Goal: Task Accomplishment & Management: Use online tool/utility

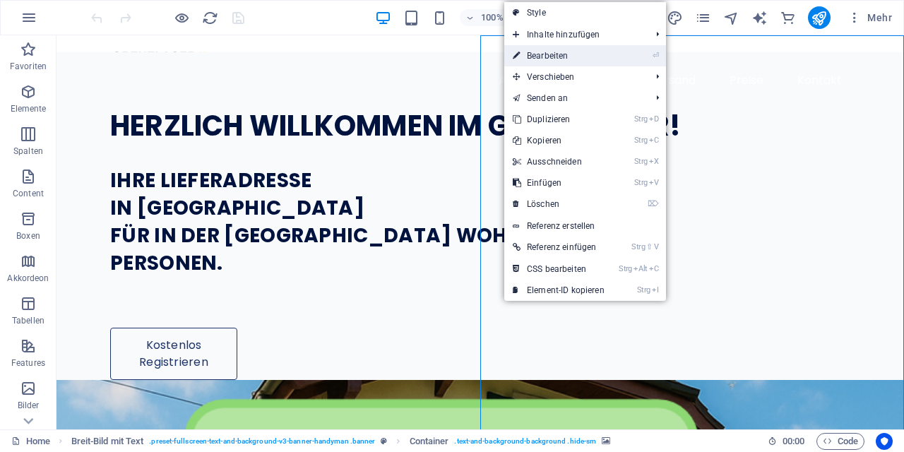
click at [530, 49] on link "⏎ Bearbeiten" at bounding box center [558, 55] width 109 height 21
select select "px"
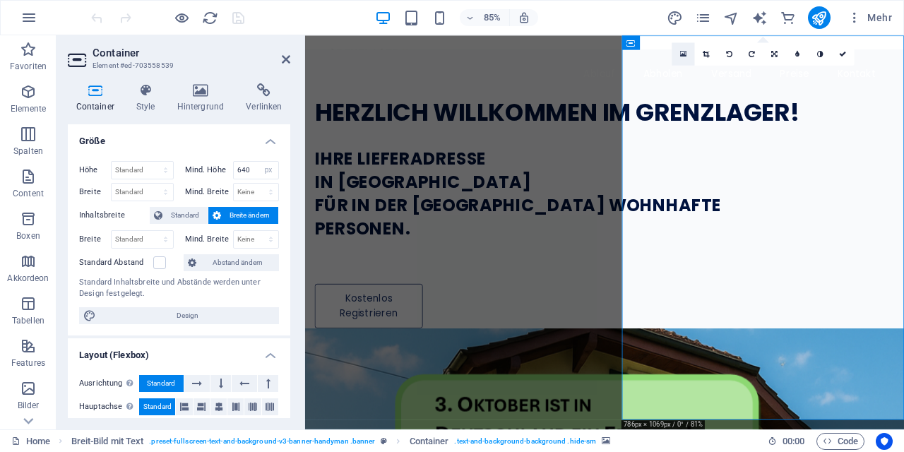
click at [680, 53] on link at bounding box center [683, 53] width 23 height 23
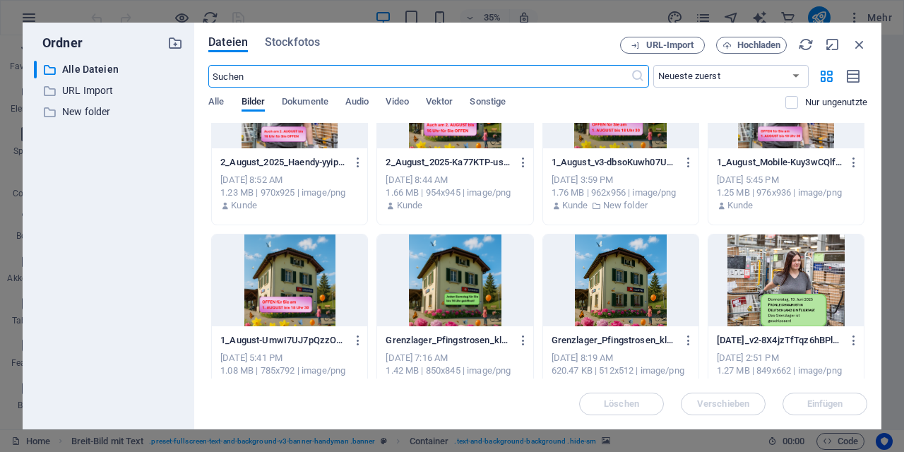
scroll to position [249, 0]
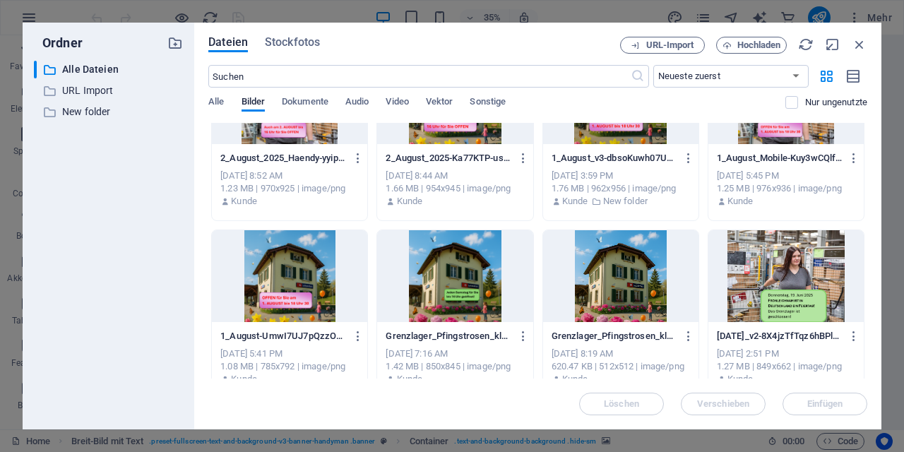
click at [471, 278] on div at bounding box center [454, 276] width 155 height 92
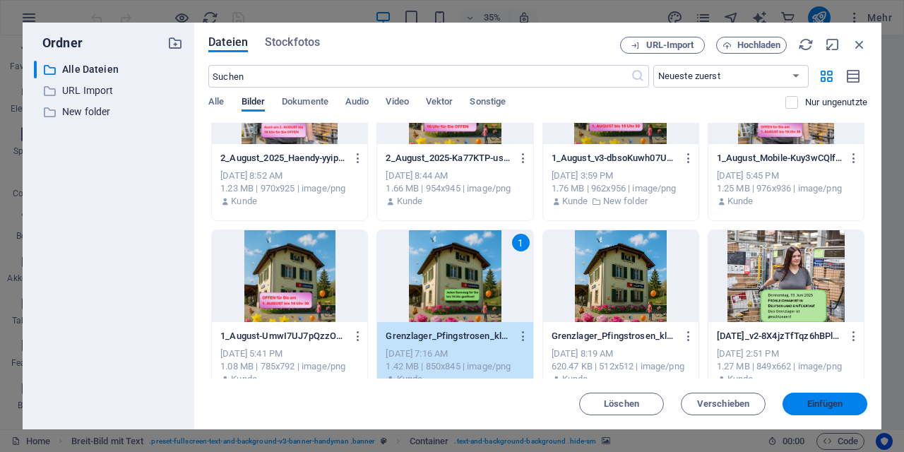
click at [814, 401] on span "Einfügen" at bounding box center [825, 404] width 36 height 8
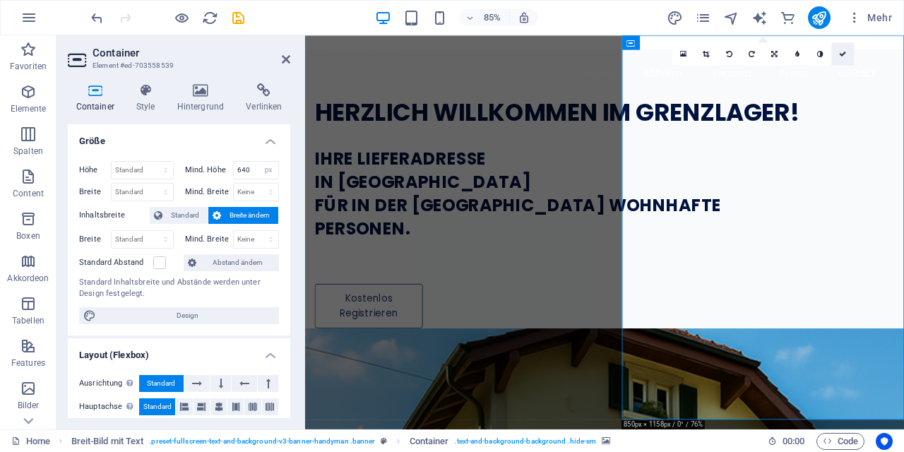
click at [846, 55] on icon at bounding box center [842, 53] width 7 height 7
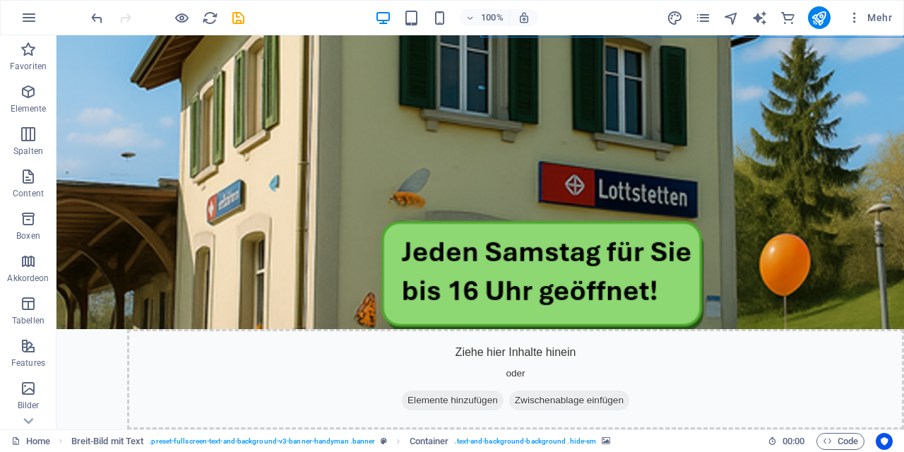
scroll to position [530, 0]
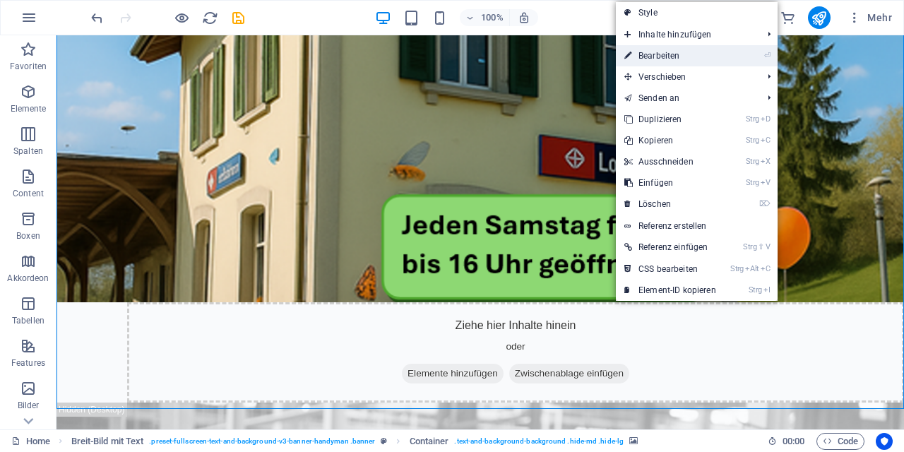
click at [645, 61] on link "⏎ Bearbeiten" at bounding box center [670, 55] width 109 height 21
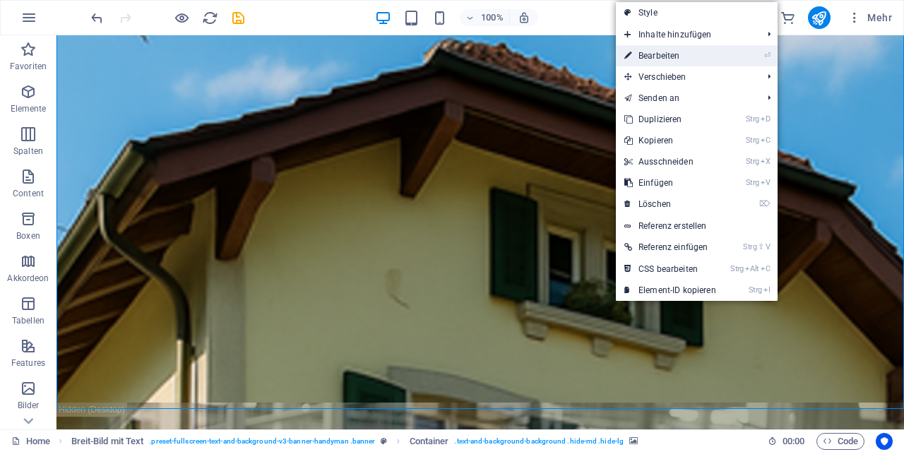
select select "px"
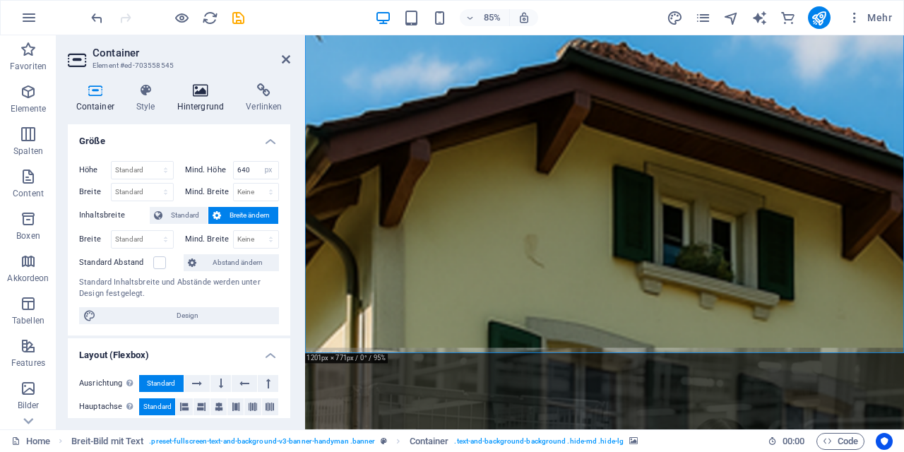
click at [203, 89] on icon at bounding box center [201, 90] width 64 height 14
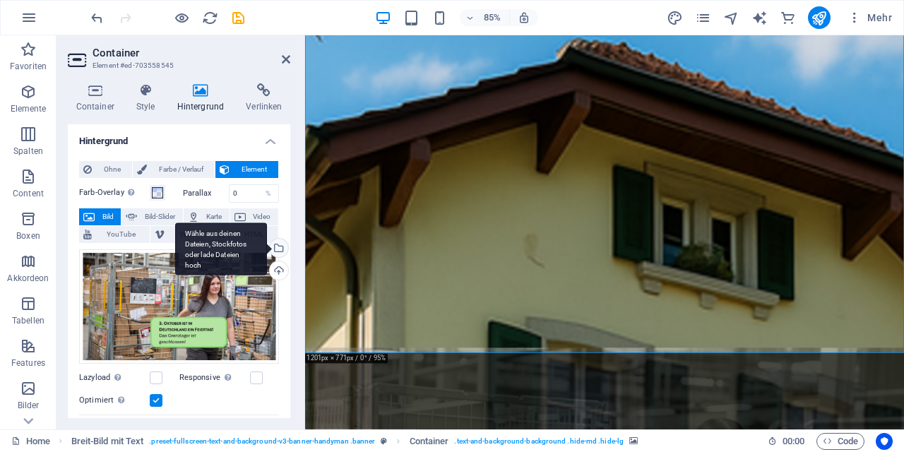
click at [267, 251] on div "Wähle aus deinen Dateien, Stockfotos oder lade Dateien hoch" at bounding box center [221, 248] width 92 height 53
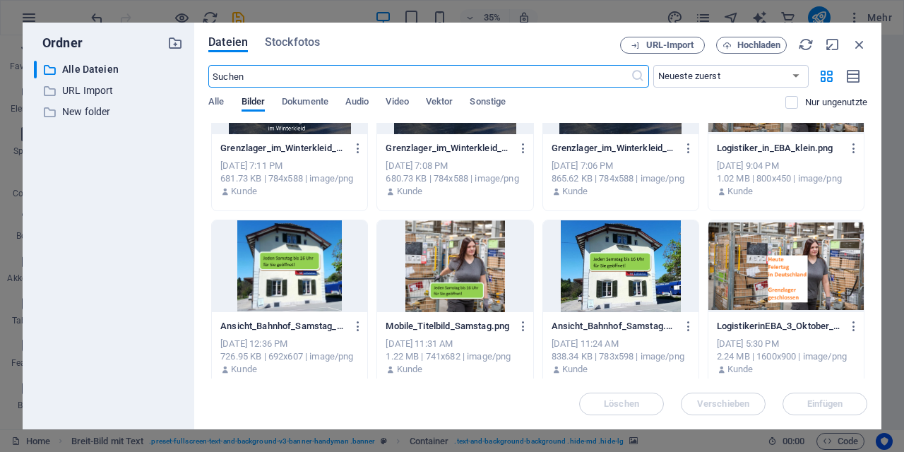
scroll to position [1865, 0]
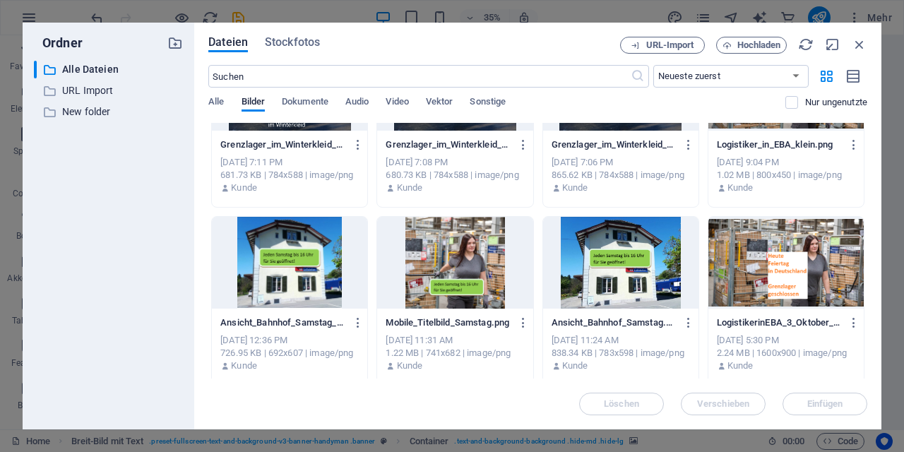
click at [449, 263] on div at bounding box center [454, 263] width 155 height 92
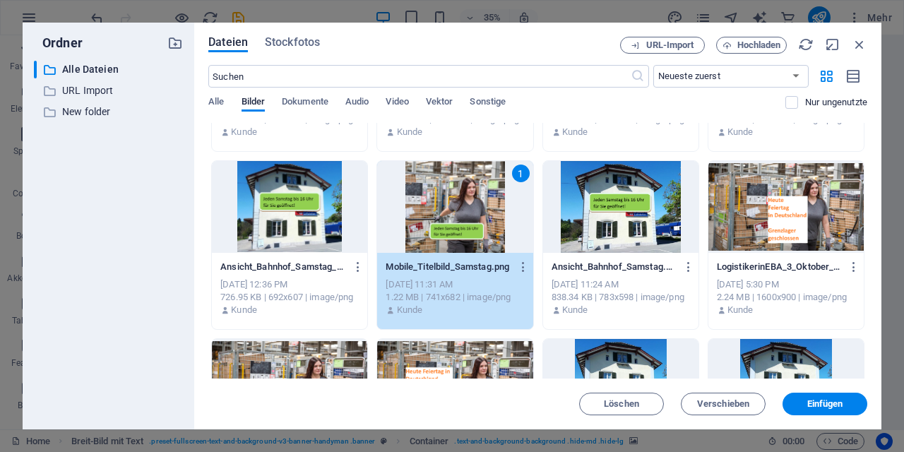
scroll to position [1915, 0]
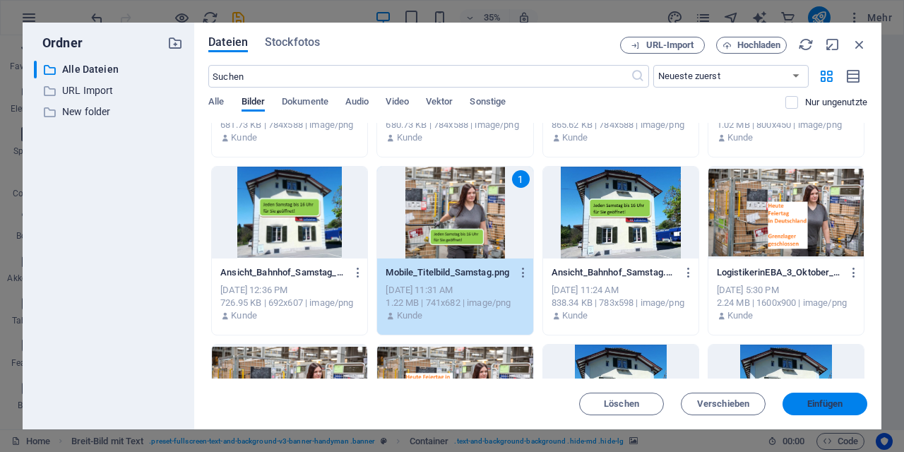
click at [821, 402] on span "Einfügen" at bounding box center [825, 404] width 36 height 8
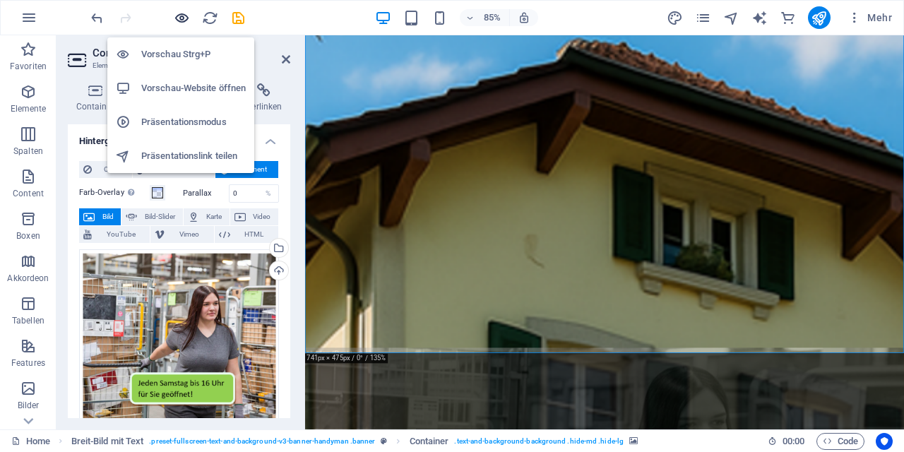
click at [177, 18] on icon "button" at bounding box center [182, 18] width 16 height 16
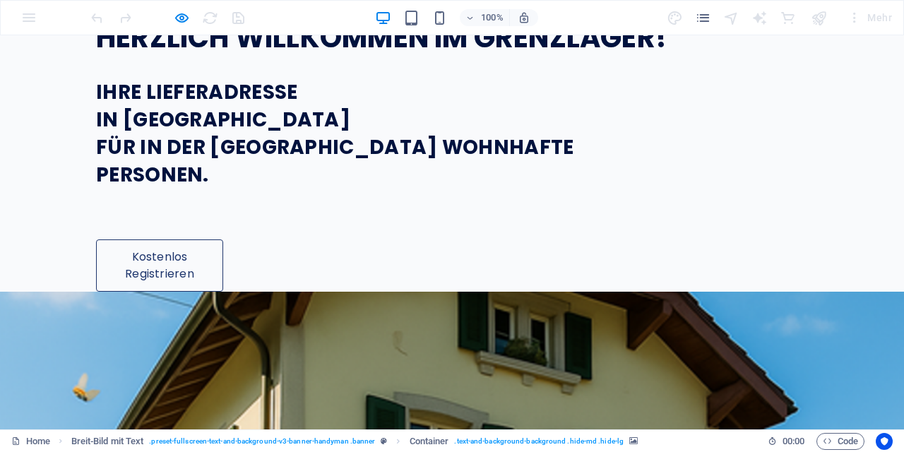
scroll to position [37, 0]
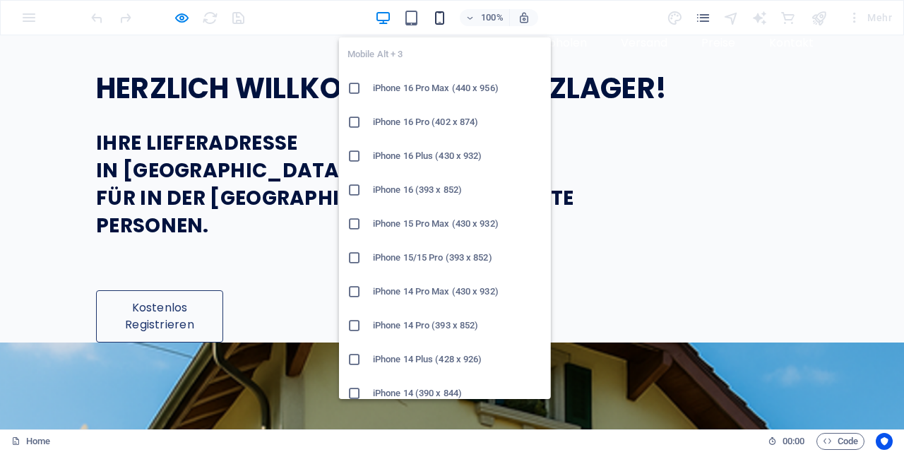
click at [436, 16] on icon "button" at bounding box center [440, 18] width 16 height 16
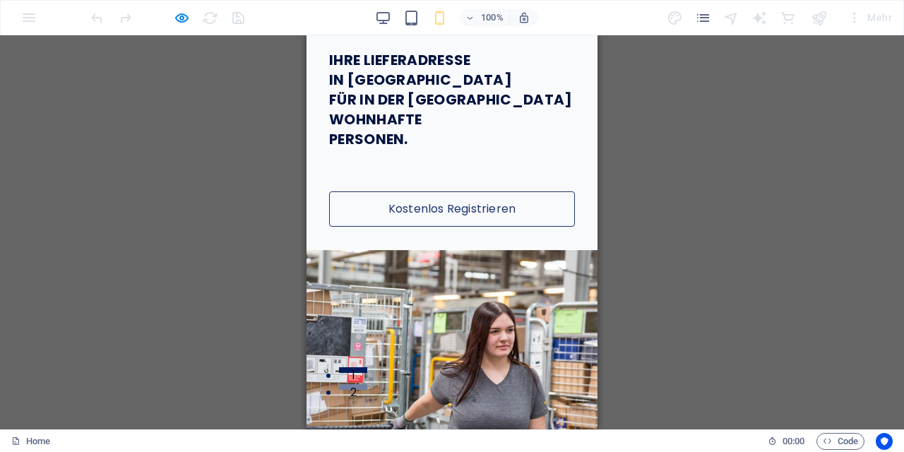
scroll to position [0, 0]
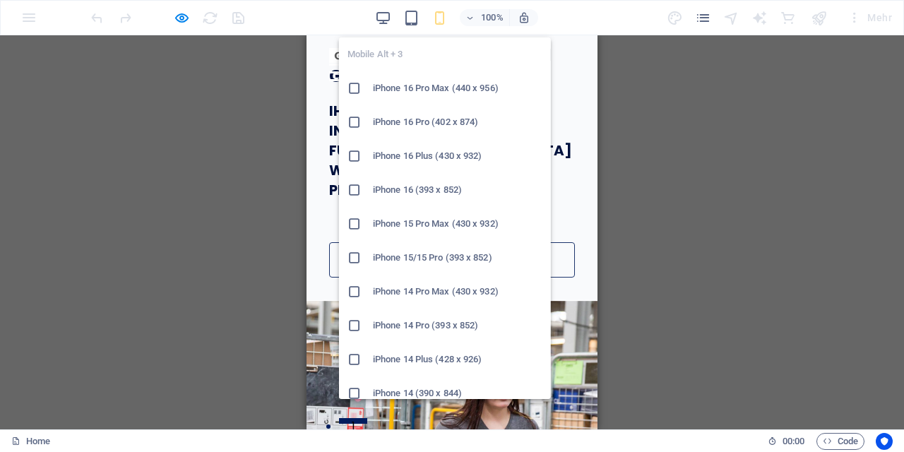
click at [441, 155] on h6 "iPhone 16 Plus (430 x 932)" at bounding box center [458, 156] width 170 height 17
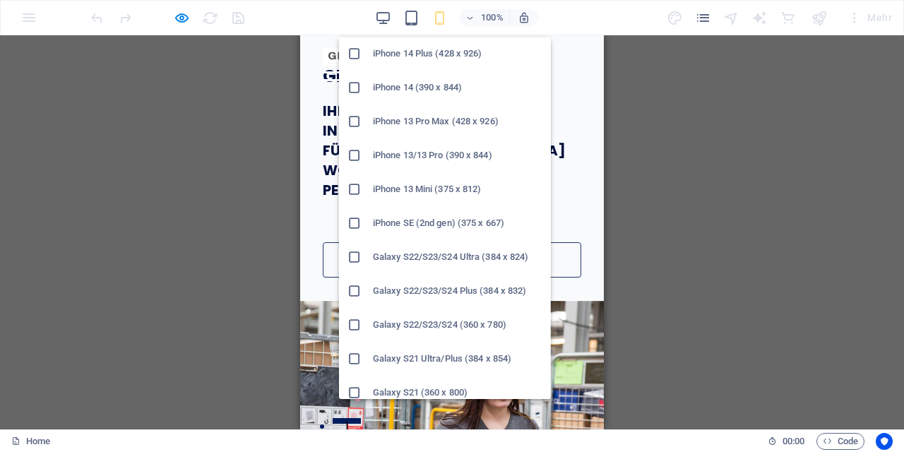
scroll to position [324, 0]
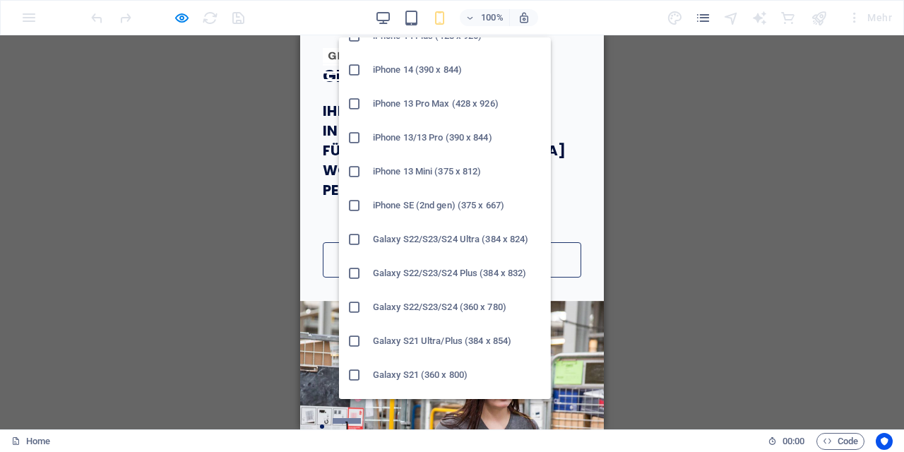
click at [457, 234] on h6 "Galaxy S22/S23/S24 Ultra (384 x 824)" at bounding box center [458, 239] width 170 height 17
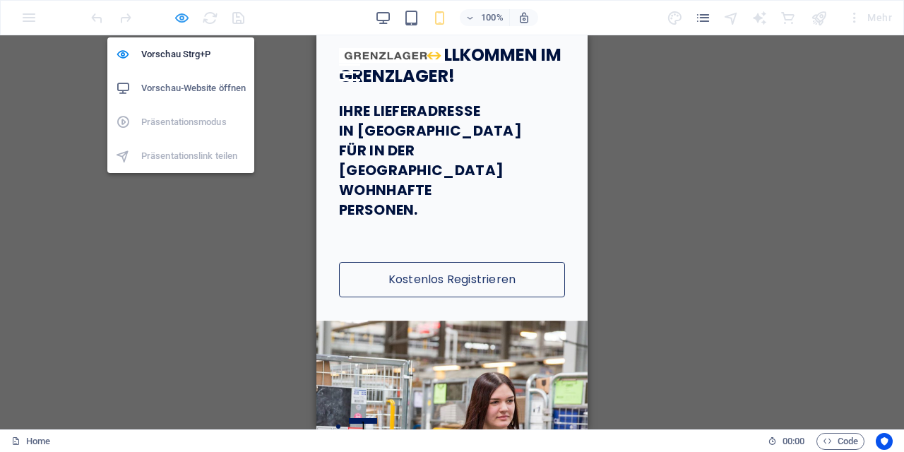
click at [182, 18] on icon "button" at bounding box center [182, 18] width 16 height 16
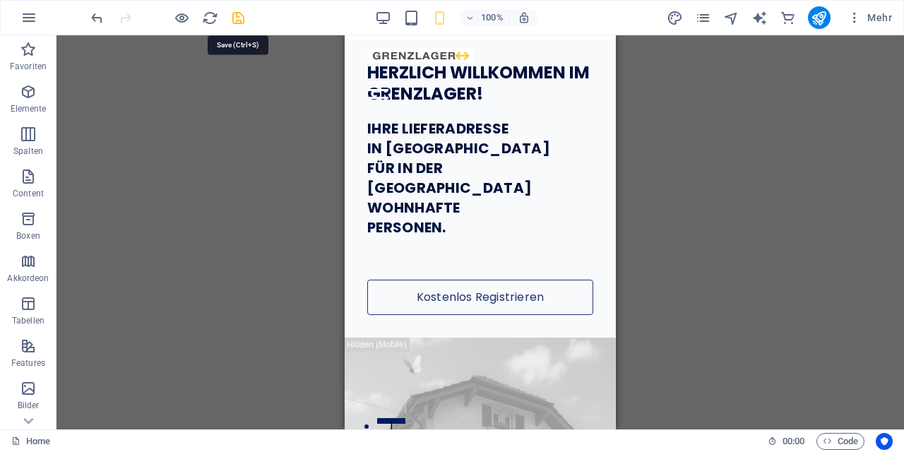
click at [240, 16] on icon "save" at bounding box center [238, 18] width 16 height 16
checkbox input "false"
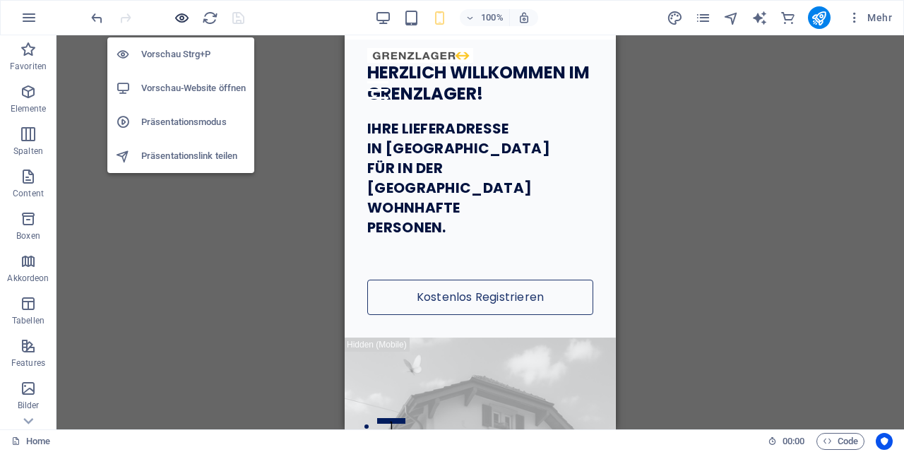
click at [184, 18] on icon "button" at bounding box center [182, 18] width 16 height 16
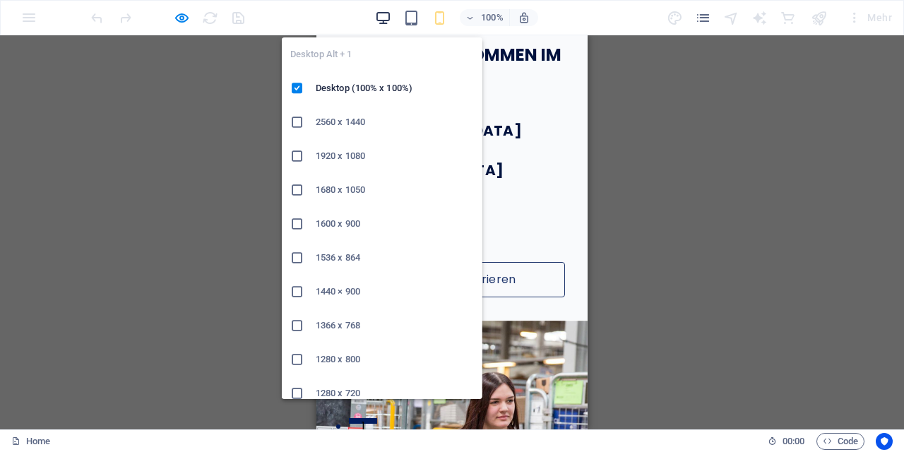
click at [381, 12] on icon "button" at bounding box center [383, 18] width 16 height 16
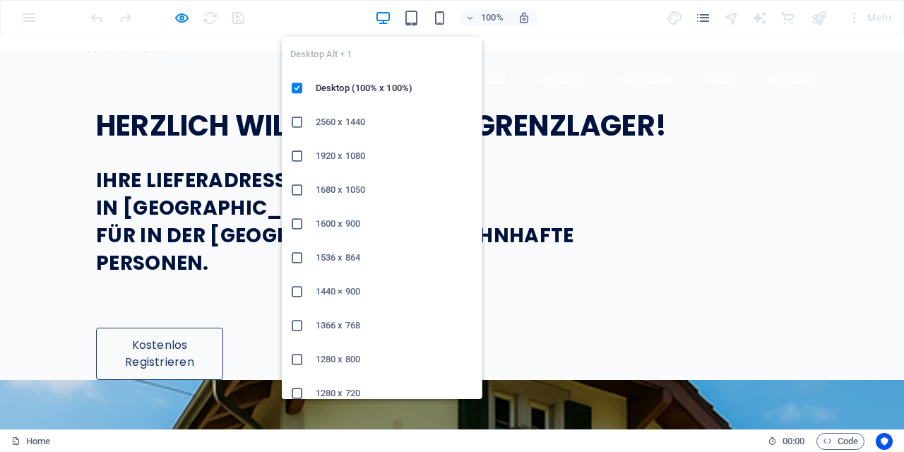
click at [355, 130] on h6 "2560 x 1440" at bounding box center [395, 122] width 158 height 17
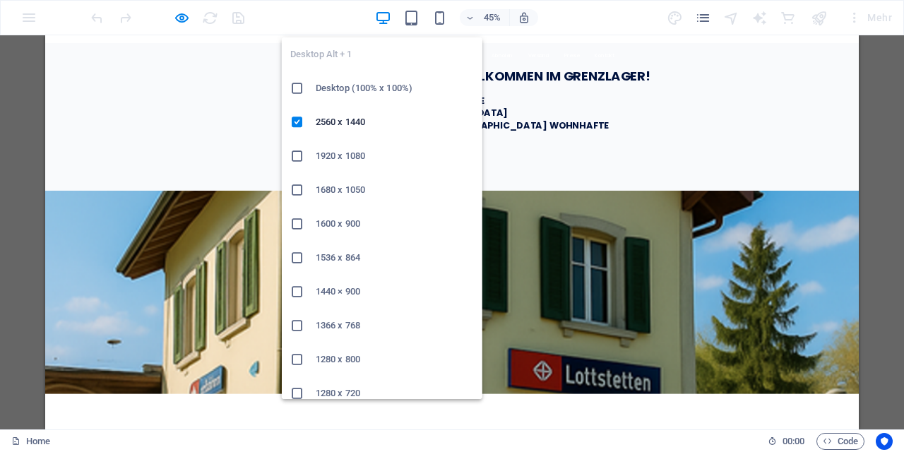
click at [352, 319] on h6 "1366 x 768" at bounding box center [395, 325] width 158 height 17
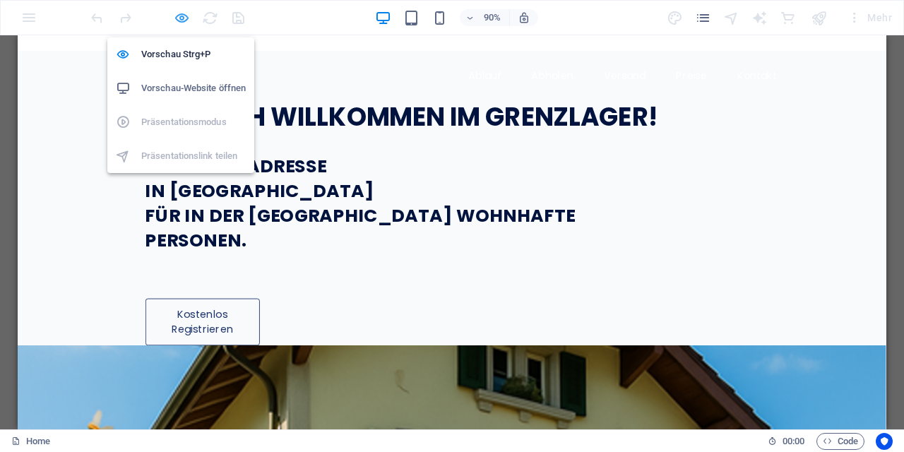
click at [181, 18] on icon "button" at bounding box center [182, 18] width 16 height 16
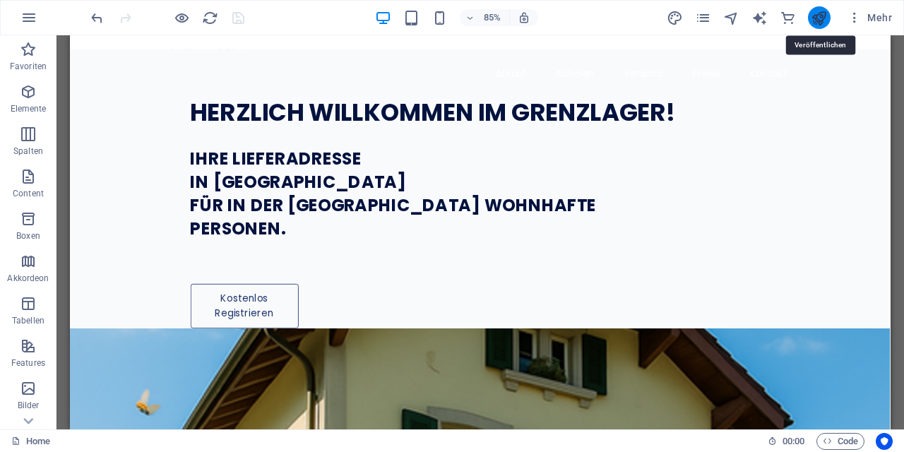
click at [821, 18] on icon "publish" at bounding box center [819, 18] width 16 height 16
